Goal: Task Accomplishment & Management: Book appointment/travel/reservation

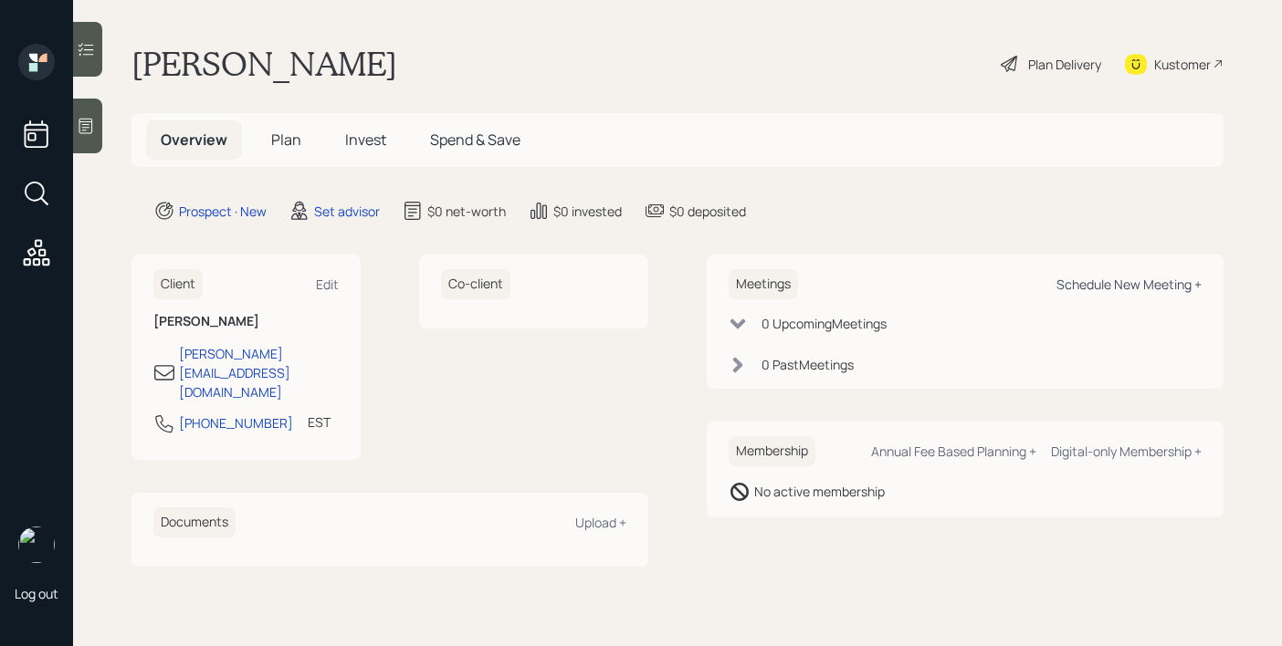
click at [1077, 289] on div "Schedule New Meeting +" at bounding box center [1128, 284] width 145 height 17
select select "round-[PERSON_NAME]"
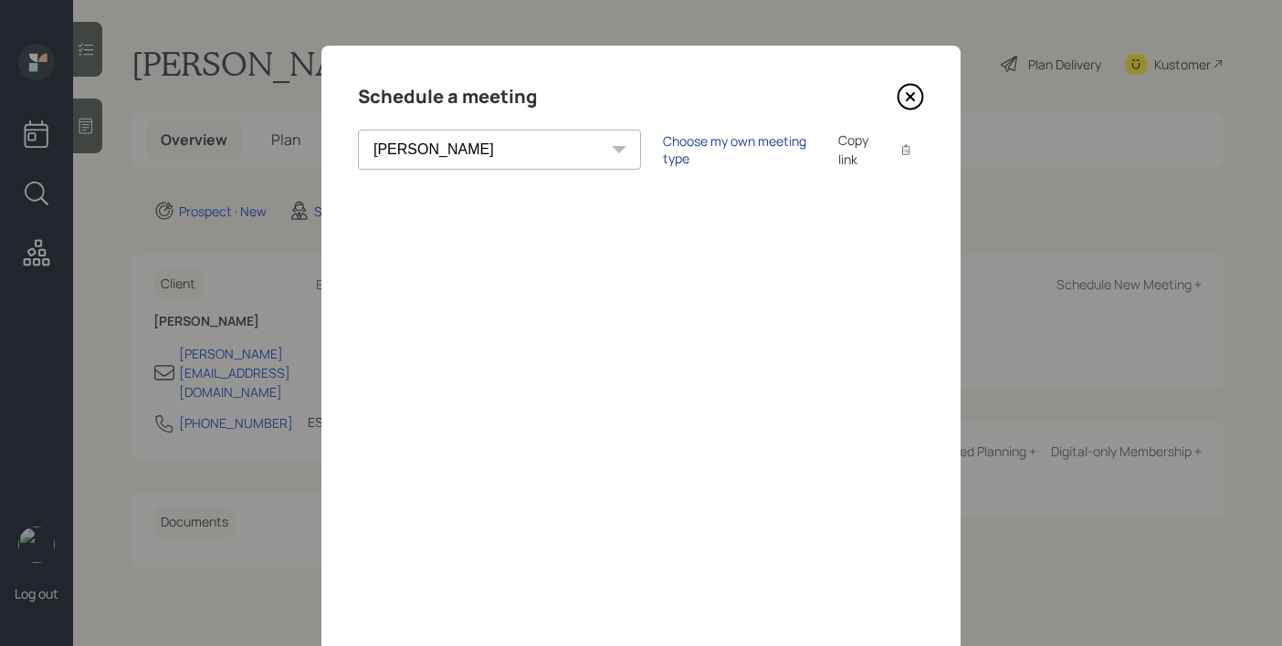
click at [663, 141] on div "Choose my own meeting type" at bounding box center [739, 149] width 153 height 35
click at [915, 95] on icon at bounding box center [910, 96] width 27 height 27
